Goal: Task Accomplishment & Management: Manage account settings

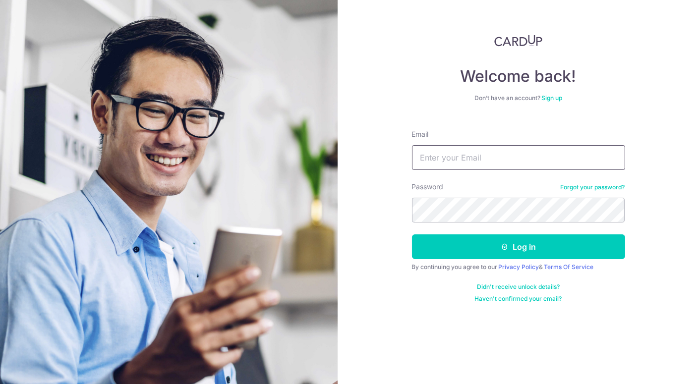
drag, startPoint x: 0, startPoint y: 0, endPoint x: 459, endPoint y: 156, distance: 484.4
click at [459, 156] on input "Email" at bounding box center [518, 157] width 213 height 25
type input "karmenzeng5@gmail.com"
click at [412, 235] on button "Log in" at bounding box center [518, 247] width 213 height 25
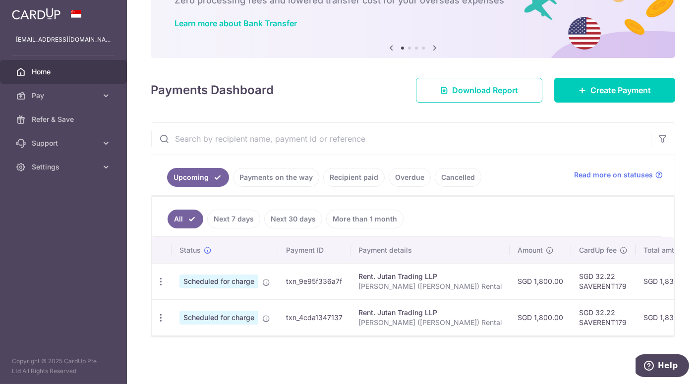
scroll to position [72, 0]
click at [79, 105] on link "Pay" at bounding box center [63, 96] width 127 height 24
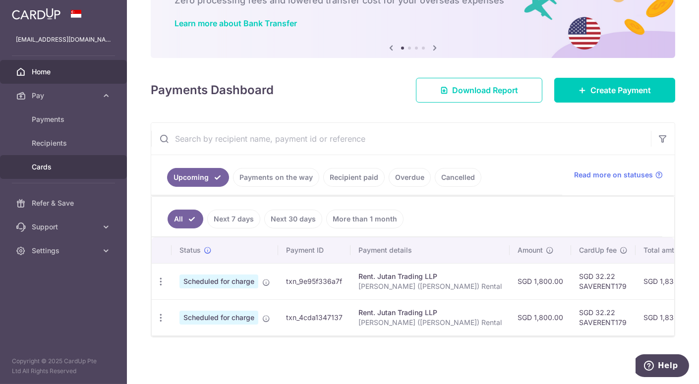
click at [70, 171] on span "Cards" at bounding box center [64, 167] width 65 height 10
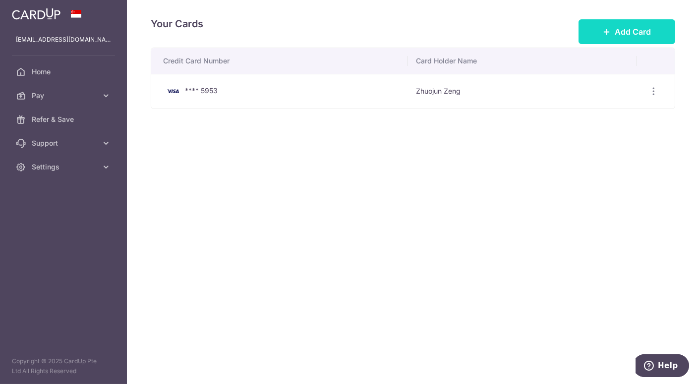
click at [649, 32] on span "Add Card" at bounding box center [633, 32] width 36 height 12
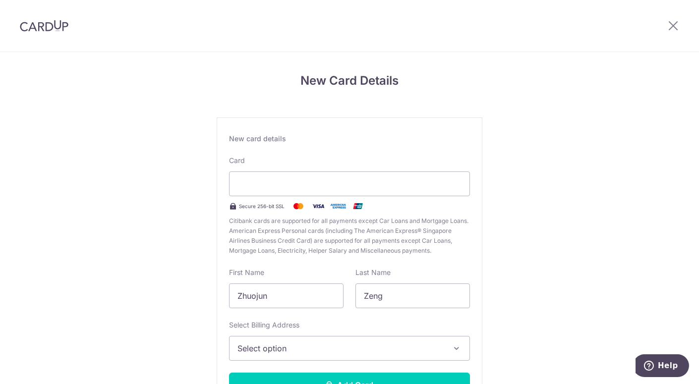
click at [218, 213] on div "New card details Card Secure 256-bit SSL Citibank cards are supported for all p…" at bounding box center [350, 270] width 266 height 304
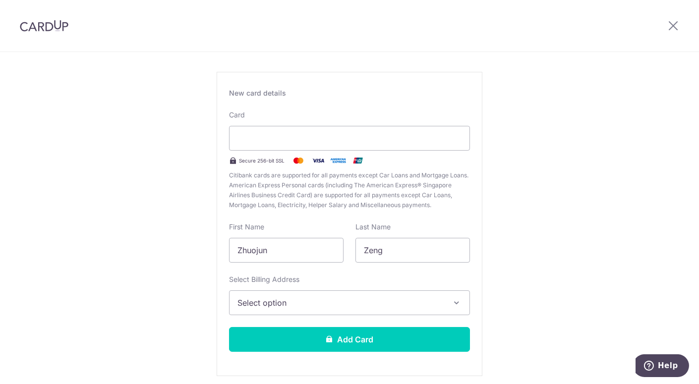
scroll to position [46, 0]
click at [285, 302] on span "Select option" at bounding box center [341, 303] width 206 height 12
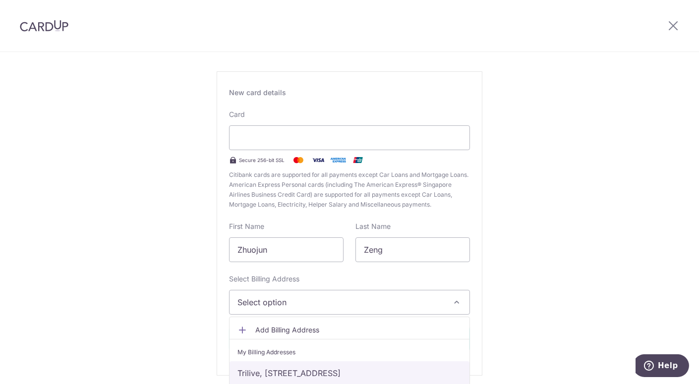
click at [279, 373] on link "Trilive, 113 Tampines Road, #12-05, Singapore, Singapore-533902" at bounding box center [350, 374] width 240 height 24
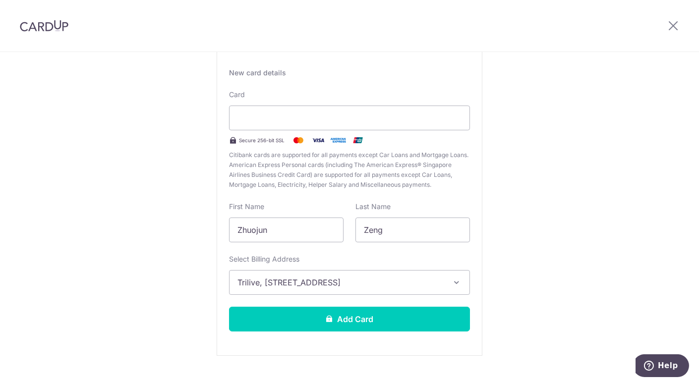
scroll to position [67, 0]
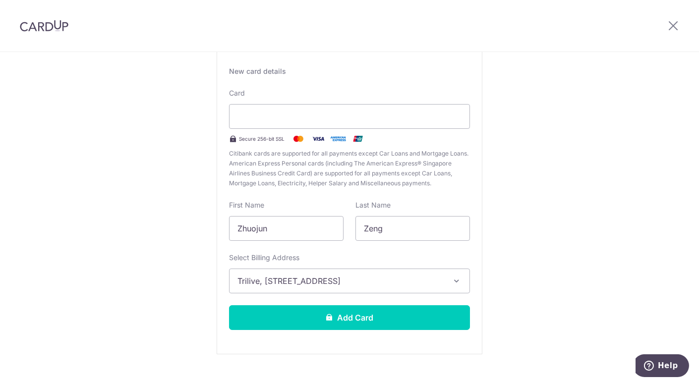
click at [418, 184] on span "Citibank cards are supported for all payments except Car Loans and Mortgage Loa…" at bounding box center [349, 169] width 241 height 40
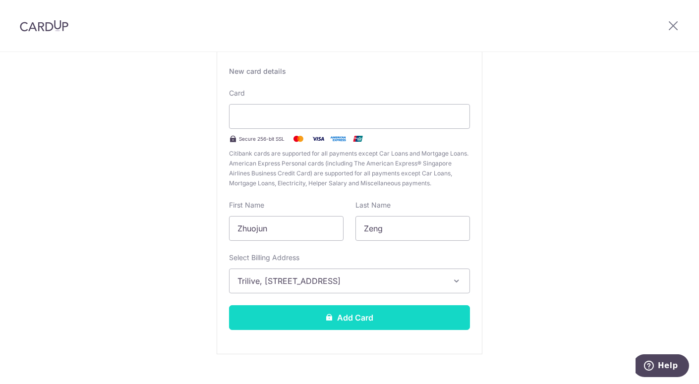
click at [378, 315] on button "Add Card" at bounding box center [349, 317] width 241 height 25
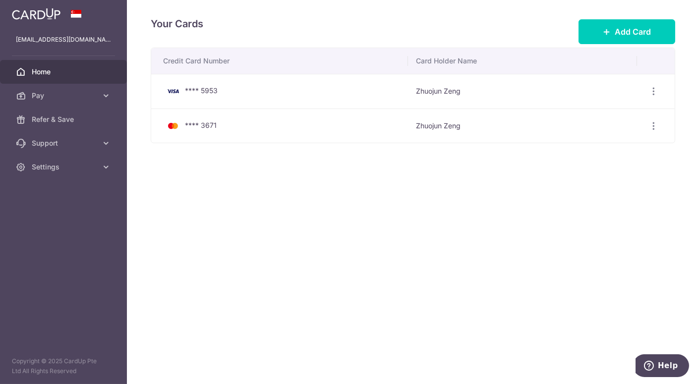
click at [93, 80] on link "Home" at bounding box center [63, 72] width 127 height 24
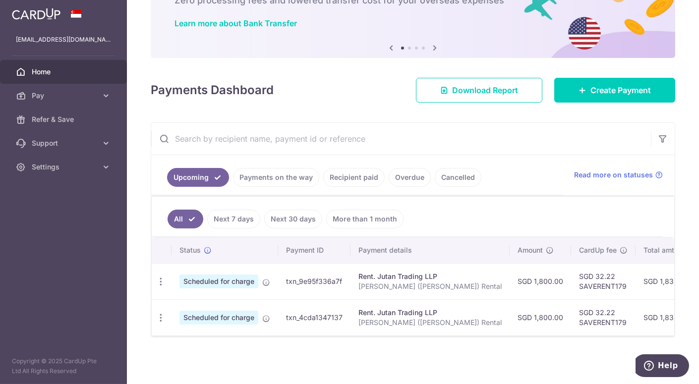
scroll to position [72, 0]
click at [160, 278] on icon "button" at bounding box center [161, 282] width 10 height 10
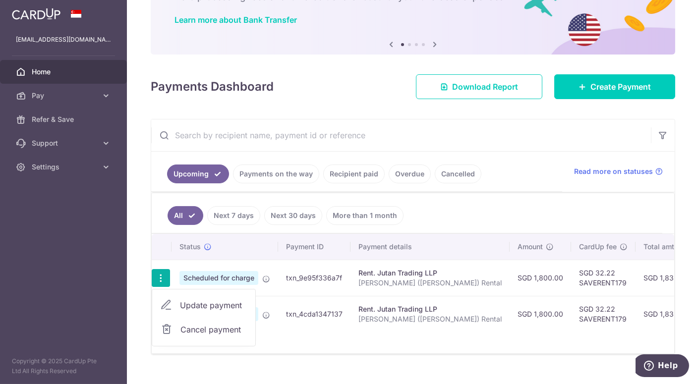
click at [171, 300] on icon at bounding box center [166, 306] width 12 height 12
radio input "true"
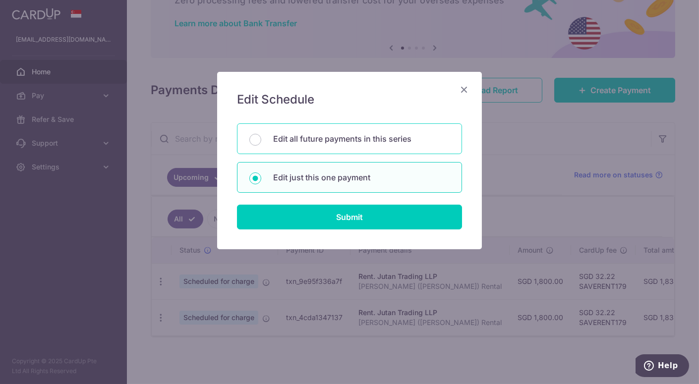
click at [301, 147] on div "Edit all future payments in this series" at bounding box center [349, 138] width 225 height 31
radio input "true"
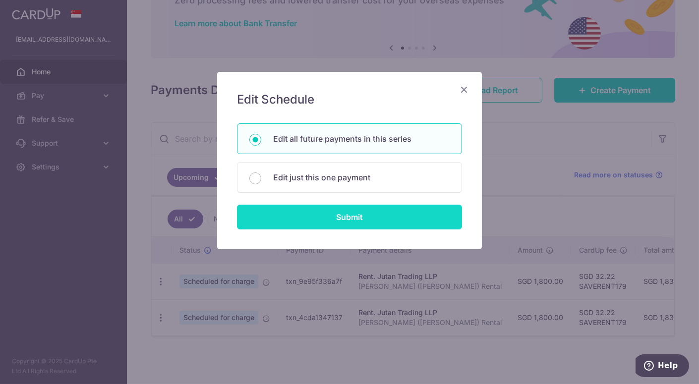
click at [300, 209] on input "Submit" at bounding box center [349, 217] width 225 height 25
radio input "true"
type input "1,800.00"
type input "[PERSON_NAME] ([PERSON_NAME]) Rental"
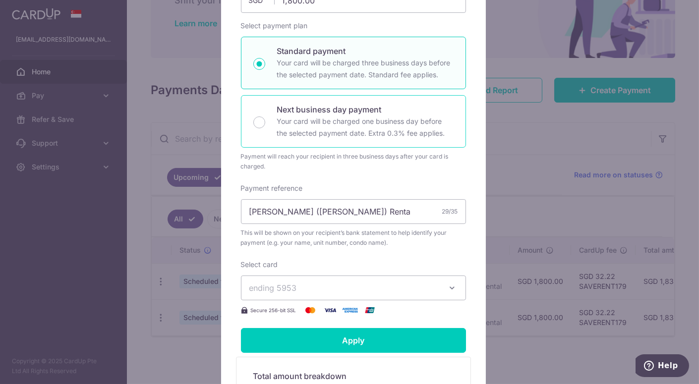
scroll to position [174, 0]
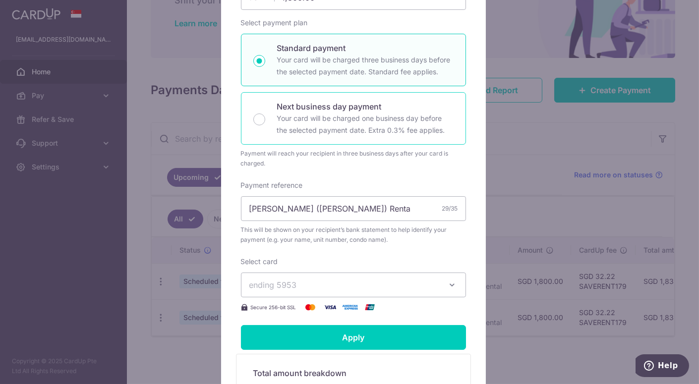
click at [300, 274] on button "ending 5953" at bounding box center [353, 285] width 225 height 25
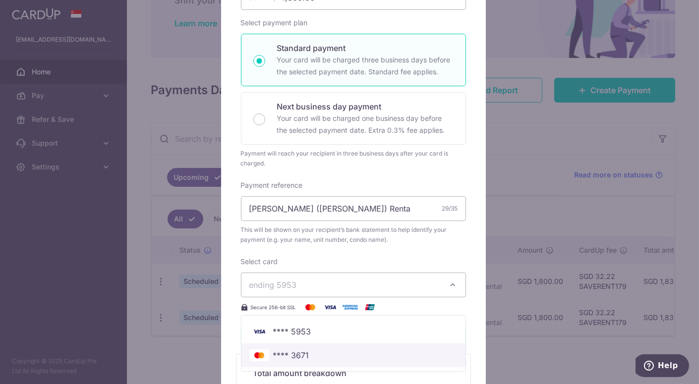
click at [290, 357] on span "**** 3671" at bounding box center [291, 356] width 36 height 12
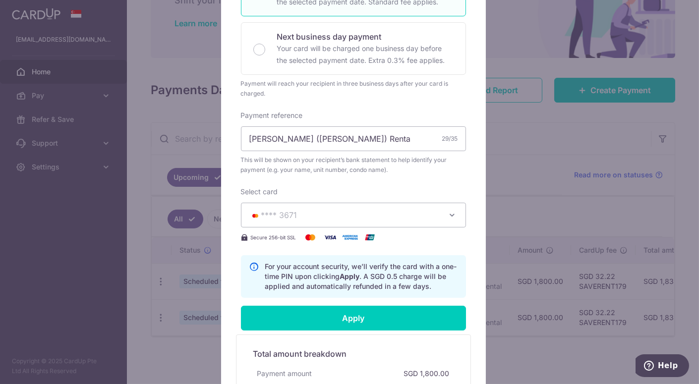
scroll to position [246, 0]
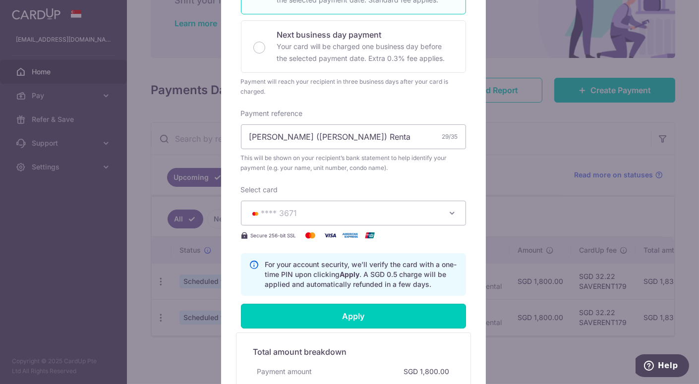
click at [301, 322] on input "Apply" at bounding box center [353, 316] width 225 height 25
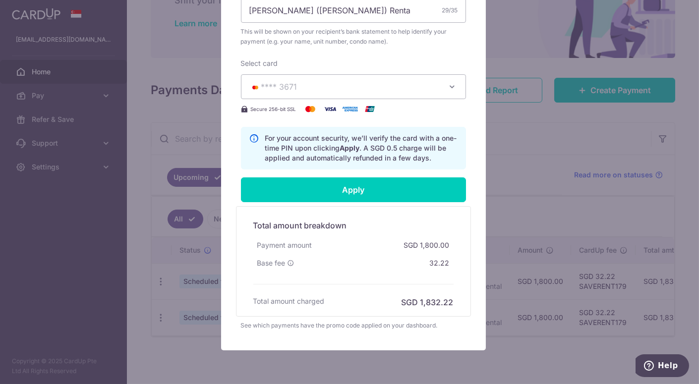
scroll to position [378, 0]
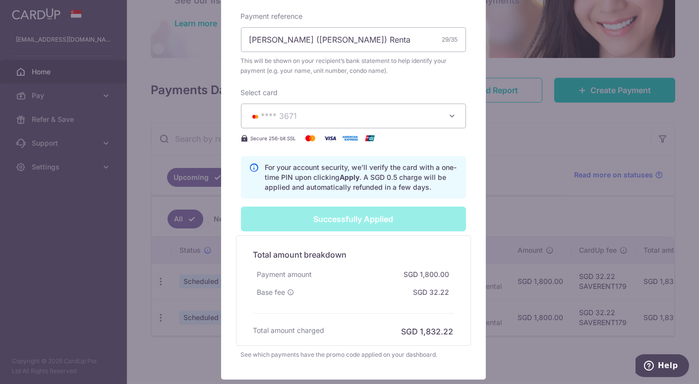
type input "Successfully Applied"
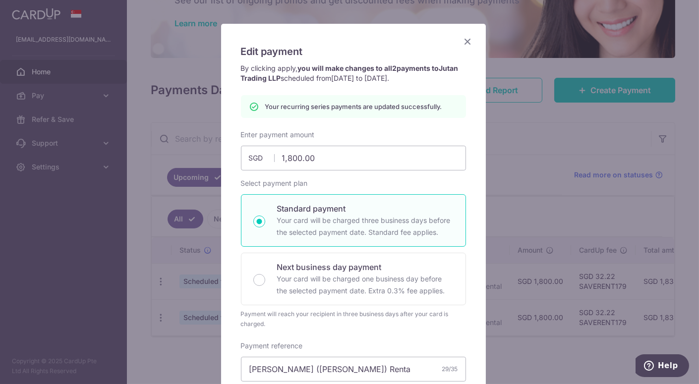
scroll to position [49, 0]
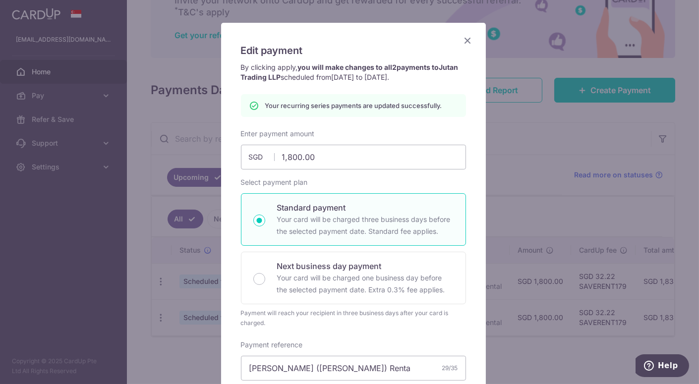
click at [463, 40] on icon "Close" at bounding box center [468, 40] width 12 height 12
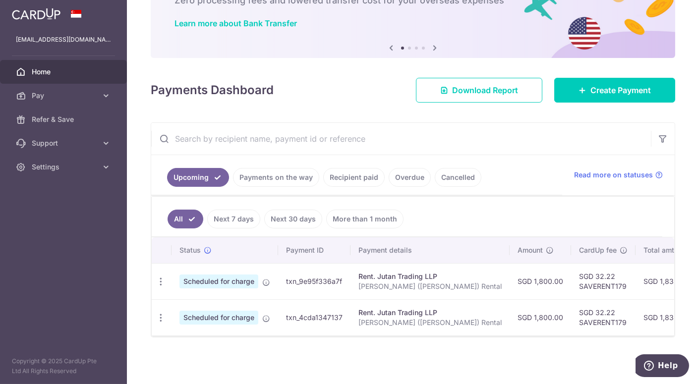
scroll to position [0, 182]
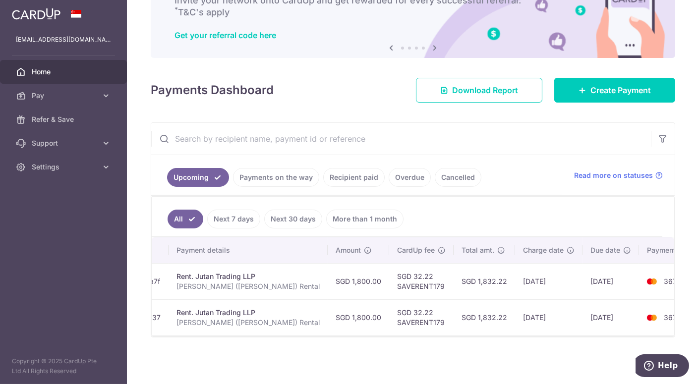
click at [461, 213] on ul "All Next 7 days Next 30 days More than 1 month" at bounding box center [407, 217] width 511 height 40
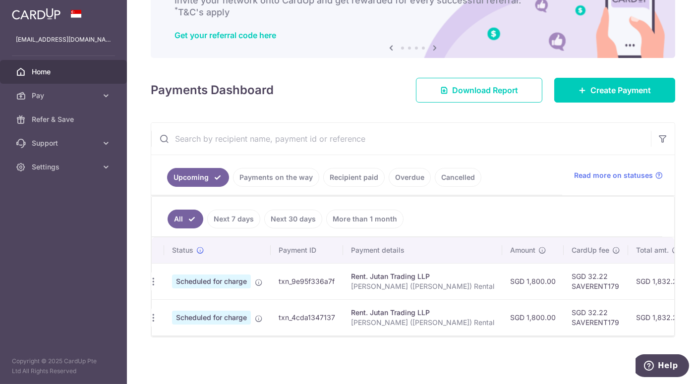
scroll to position [0, 0]
